Goal: Information Seeking & Learning: Learn about a topic

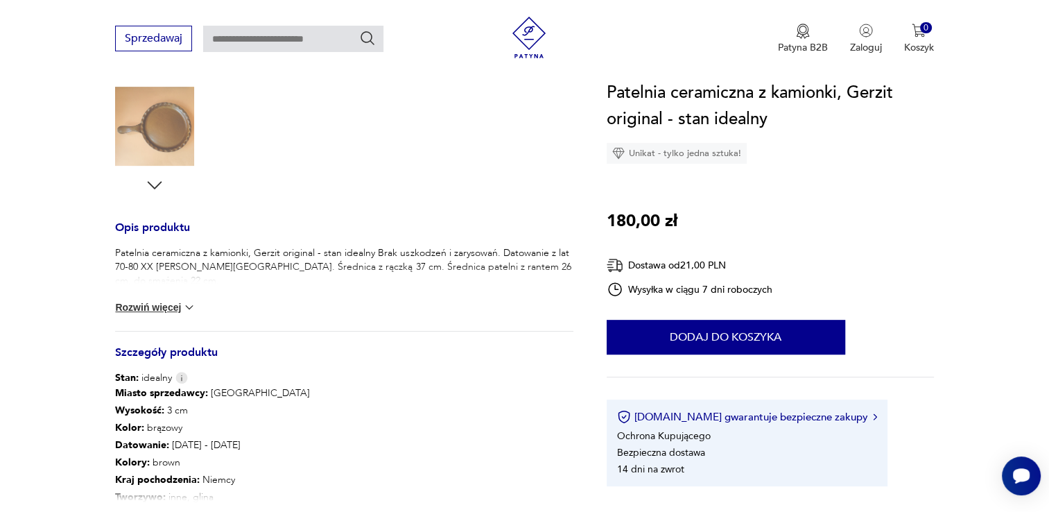
scroll to position [452, 0]
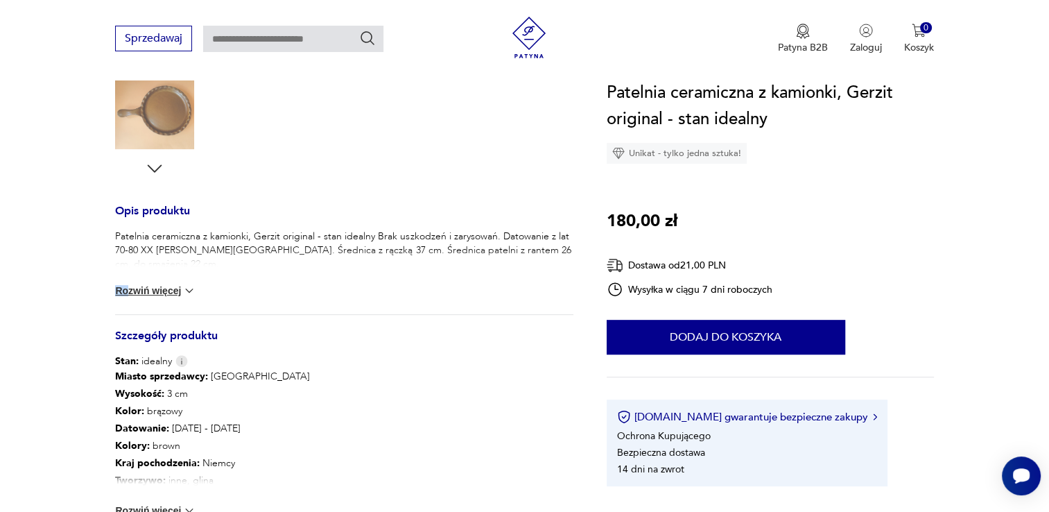
click at [128, 293] on div "Patelnia ceramiczna z kamionki, Gerzit original - stan idealny Brak uszkodzeń i…" at bounding box center [344, 272] width 458 height 85
click at [128, 293] on button "Rozwiń więcej" at bounding box center [155, 291] width 80 height 14
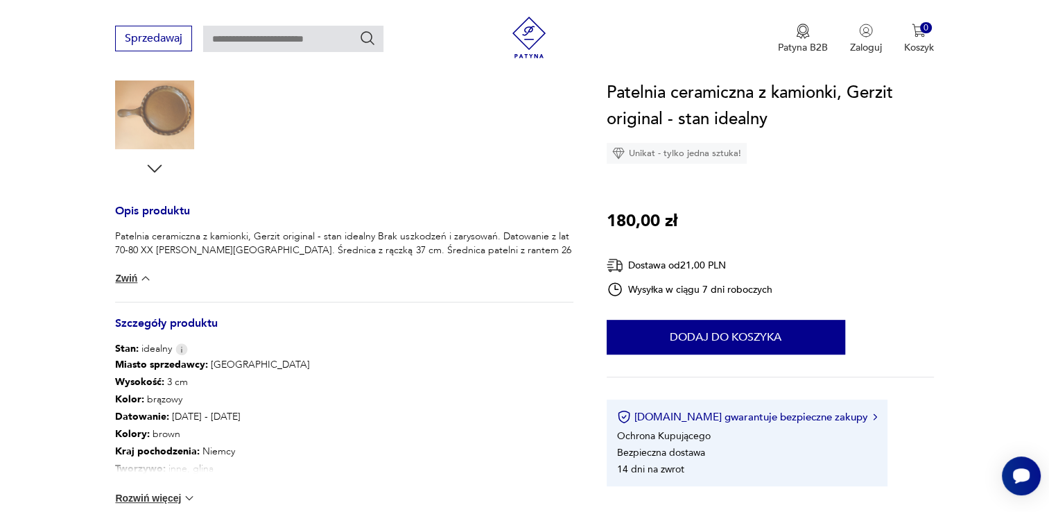
click at [73, 327] on section "Opis produktu Patelnia ceramiczna z kamionki, Gerzit original - stan idealny Br…" at bounding box center [524, 200] width 1049 height 847
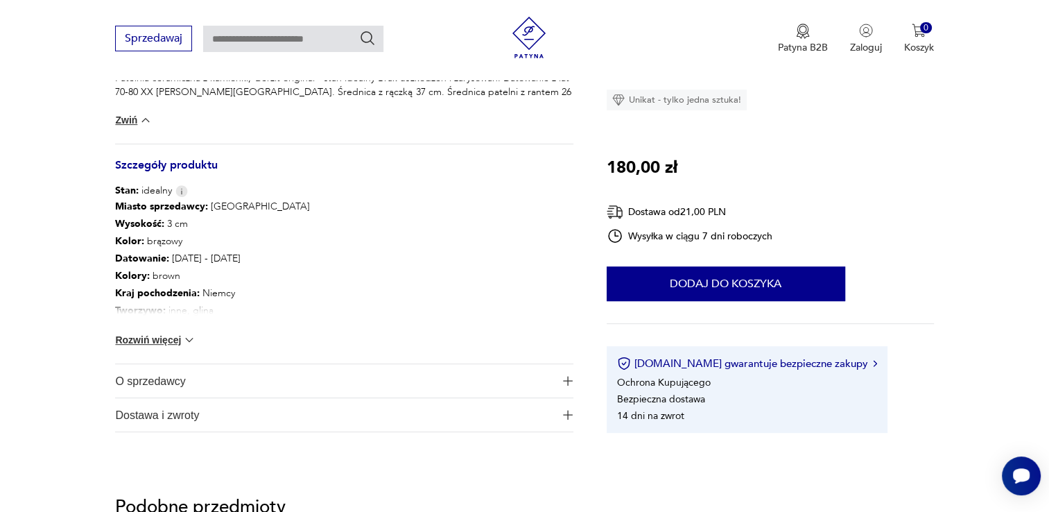
scroll to position [619, 0]
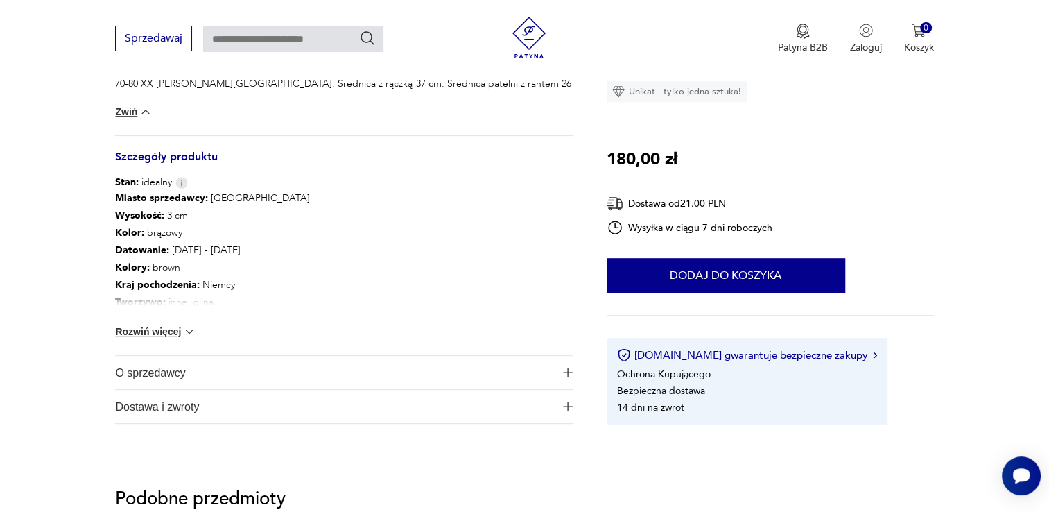
click at [139, 332] on button "Rozwiń więcej" at bounding box center [155, 332] width 80 height 14
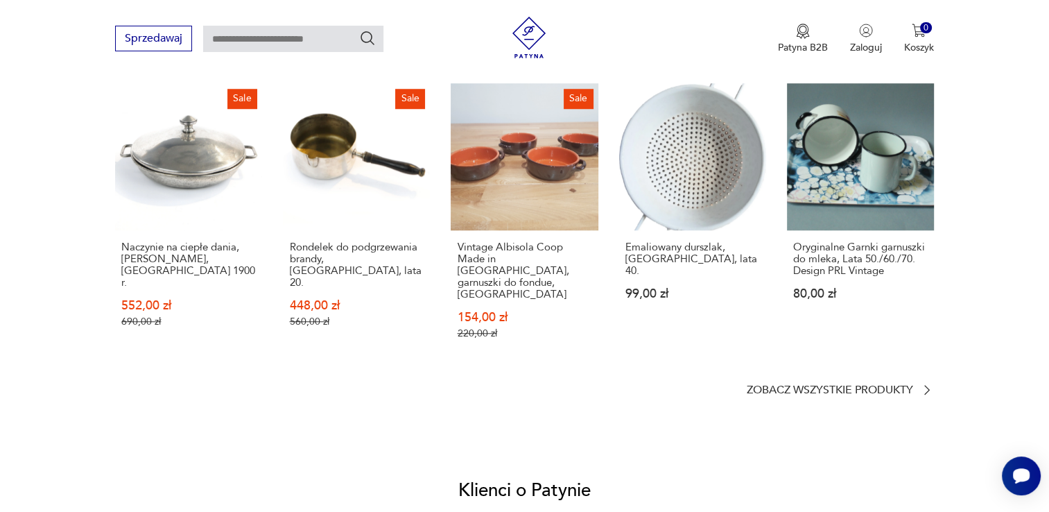
scroll to position [1201, 0]
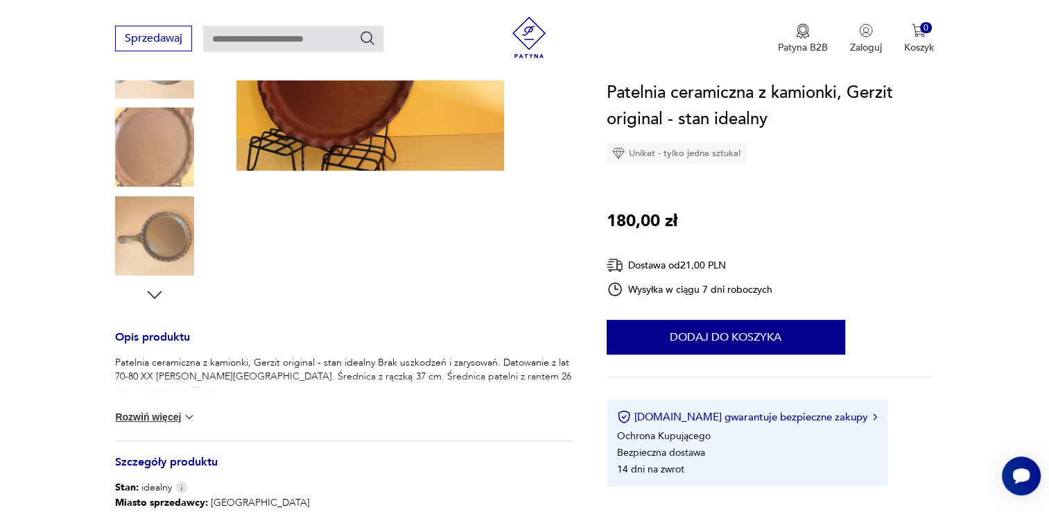
scroll to position [329, 0]
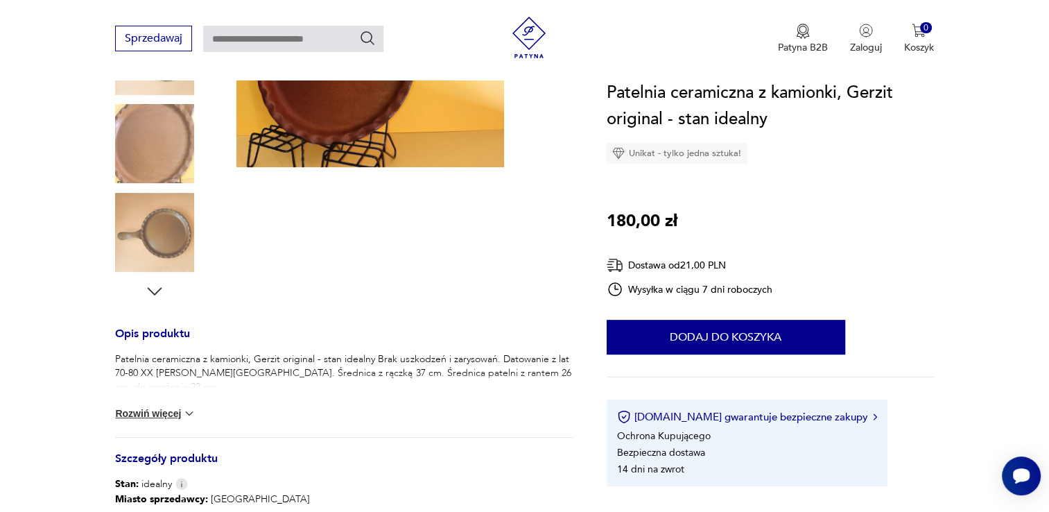
click at [164, 412] on button "Rozwiń więcej" at bounding box center [155, 413] width 80 height 14
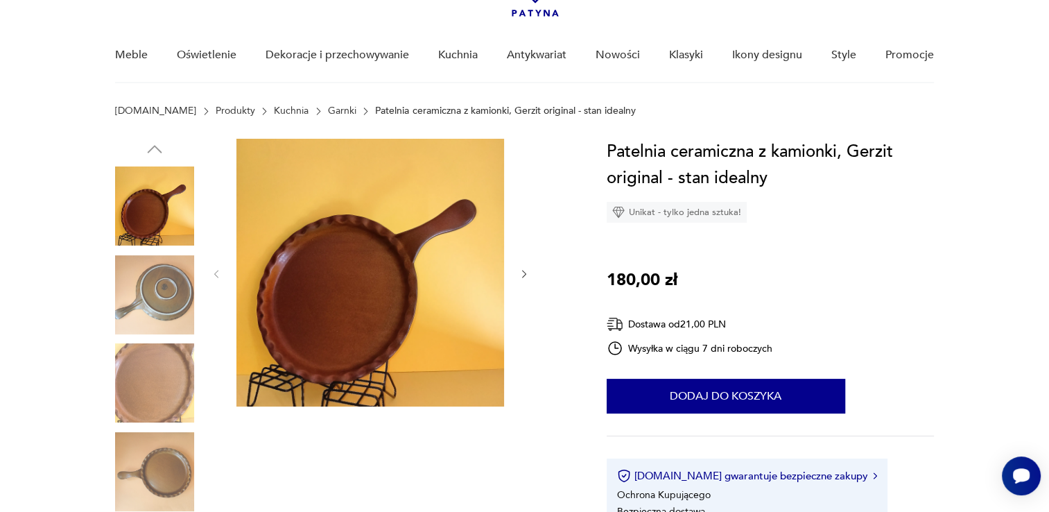
scroll to position [77, 0]
